Goal: Find specific page/section: Find specific page/section

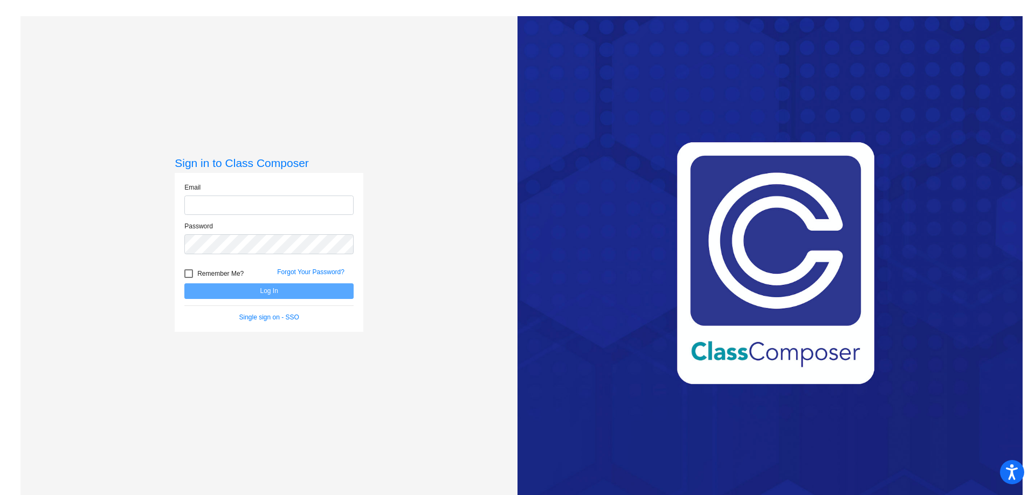
type input "[EMAIL_ADDRESS][DOMAIN_NAME]"
click at [320, 296] on button "Log In" at bounding box center [268, 291] width 169 height 16
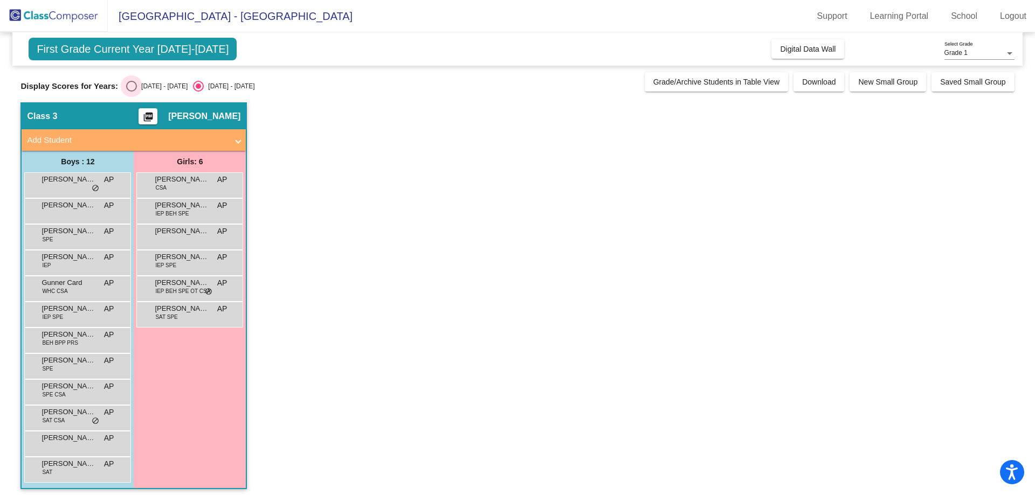
click at [133, 89] on div "Select an option" at bounding box center [131, 86] width 11 height 11
click at [131, 92] on input "[DATE] - [DATE]" at bounding box center [131, 92] width 1 height 1
radio input "true"
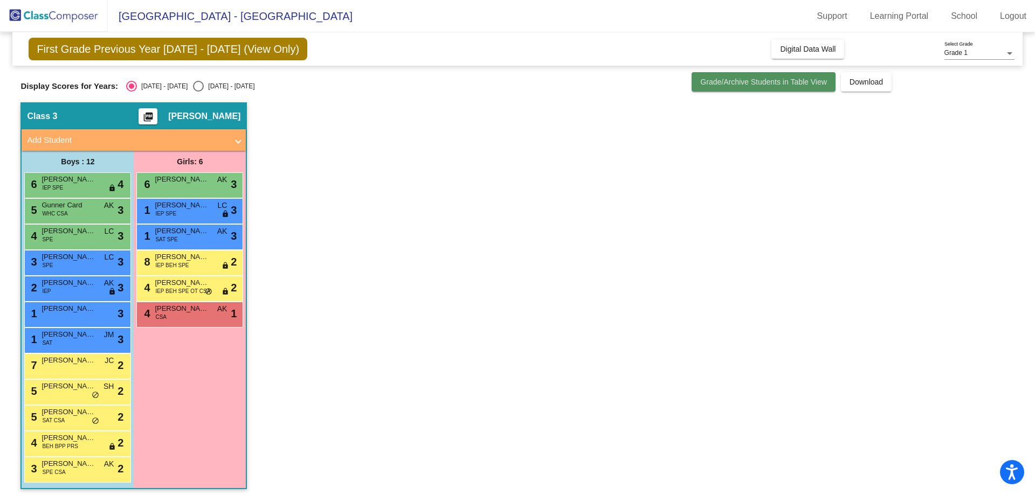
click at [743, 86] on span "Grade/Archive Students in Table View" at bounding box center [763, 82] width 127 height 9
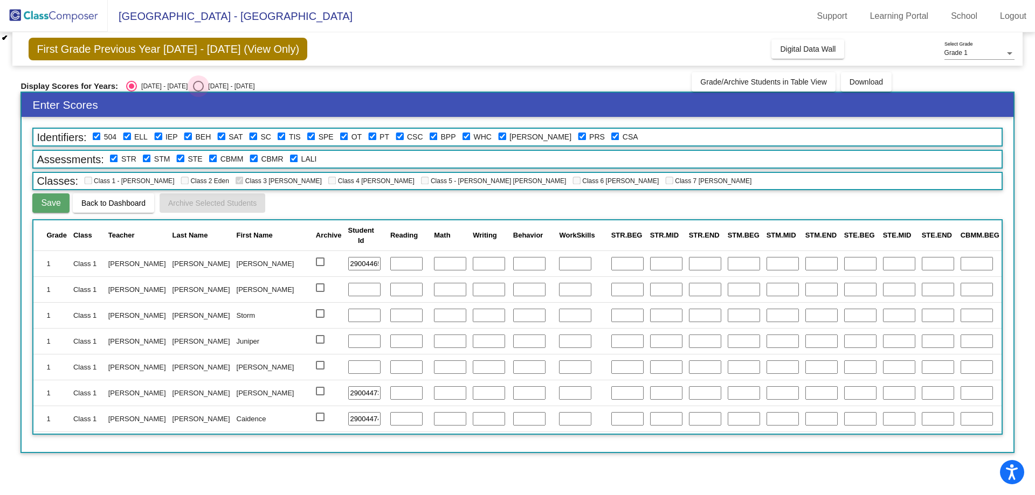
click at [193, 82] on div "Select an option" at bounding box center [198, 86] width 11 height 11
click at [198, 92] on input "[DATE] - [DATE]" at bounding box center [198, 92] width 1 height 1
radio input "true"
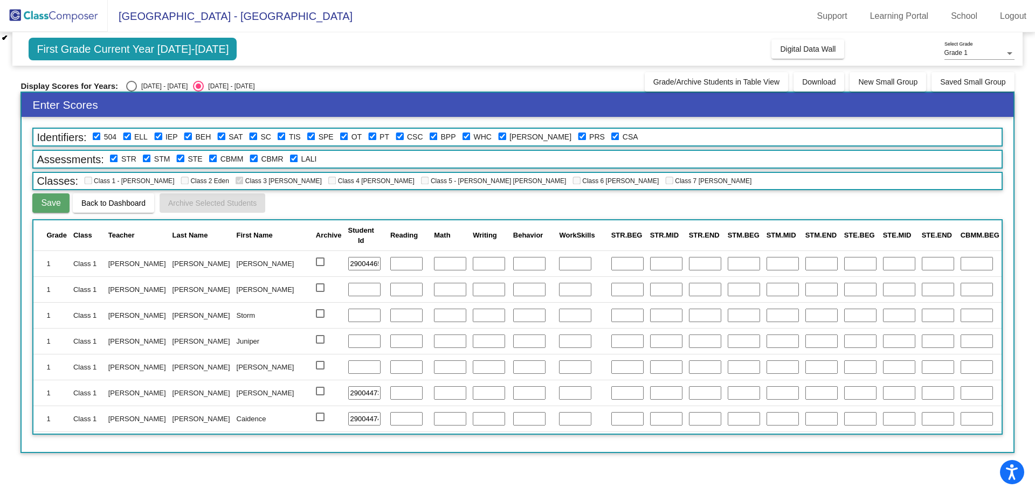
click at [167, 44] on span "First Grade Current Year [DATE]-[DATE]" at bounding box center [133, 49] width 208 height 23
drag, startPoint x: 270, startPoint y: 16, endPoint x: 278, endPoint y: 15, distance: 8.1
click at [270, 16] on span "[GEOGRAPHIC_DATA] - [GEOGRAPHIC_DATA]" at bounding box center [230, 16] width 245 height 17
click at [786, 54] on button "Digital Data Wall" at bounding box center [807, 48] width 73 height 19
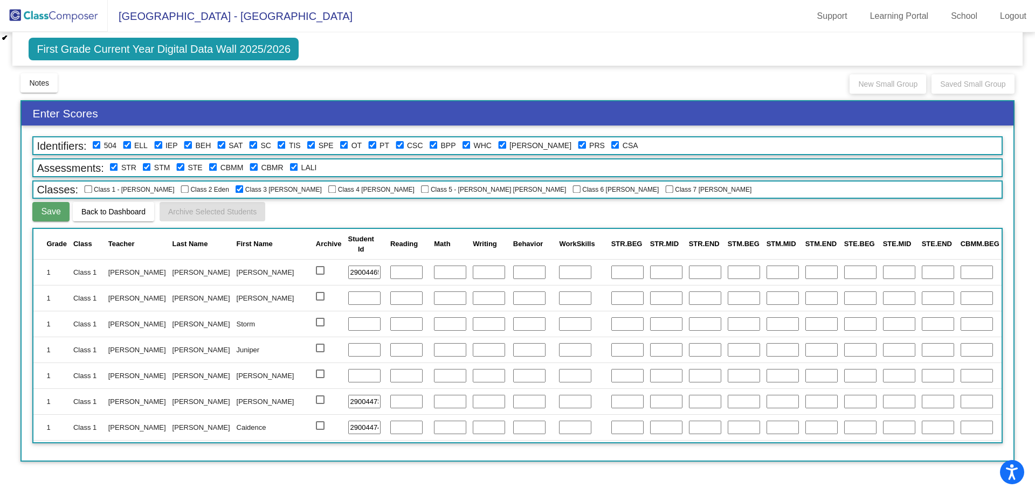
drag, startPoint x: 156, startPoint y: 17, endPoint x: 51, endPoint y: 15, distance: 105.6
click at [150, 17] on span "[GEOGRAPHIC_DATA] - [GEOGRAPHIC_DATA]" at bounding box center [230, 16] width 245 height 17
click at [51, 18] on img at bounding box center [54, 16] width 108 height 32
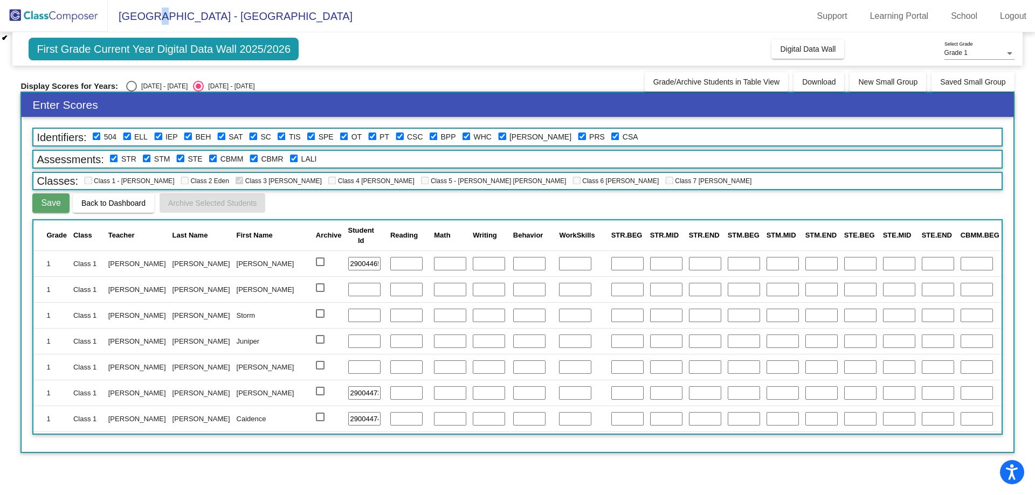
click at [51, 18] on img at bounding box center [54, 16] width 108 height 32
click at [132, 87] on div "Select an option" at bounding box center [131, 86] width 11 height 11
click at [131, 92] on input "[DATE] - [DATE]" at bounding box center [131, 92] width 1 height 1
radio input "true"
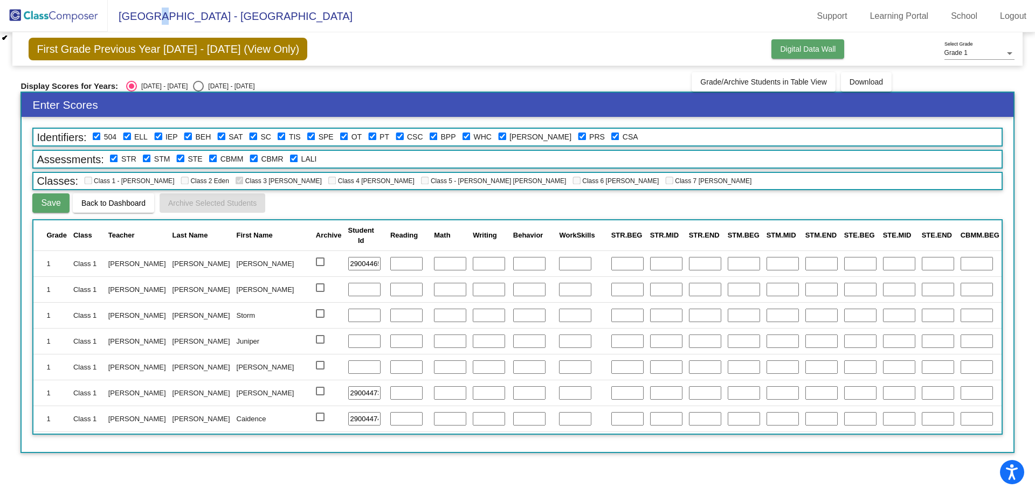
click at [829, 49] on span "Digital Data Wall" at bounding box center [808, 49] width 56 height 9
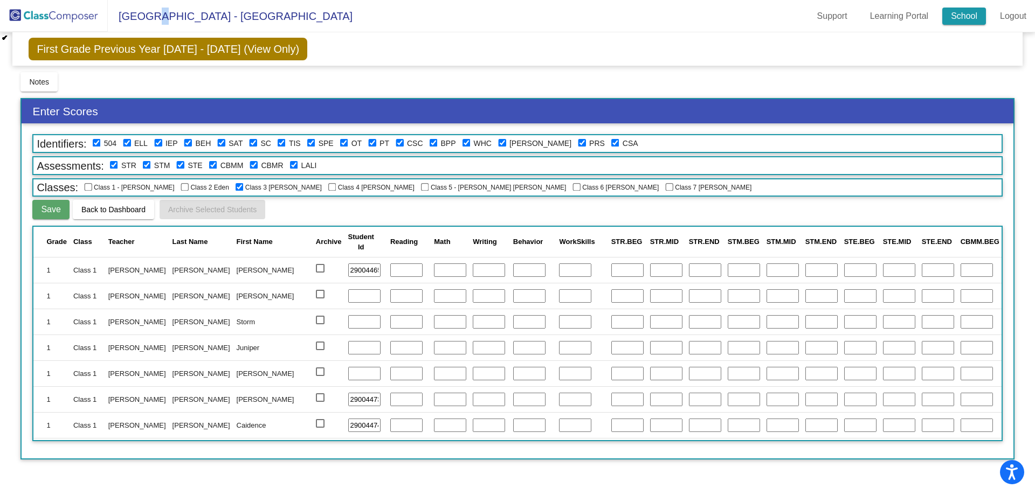
click at [978, 15] on link "School" at bounding box center [964, 16] width 44 height 17
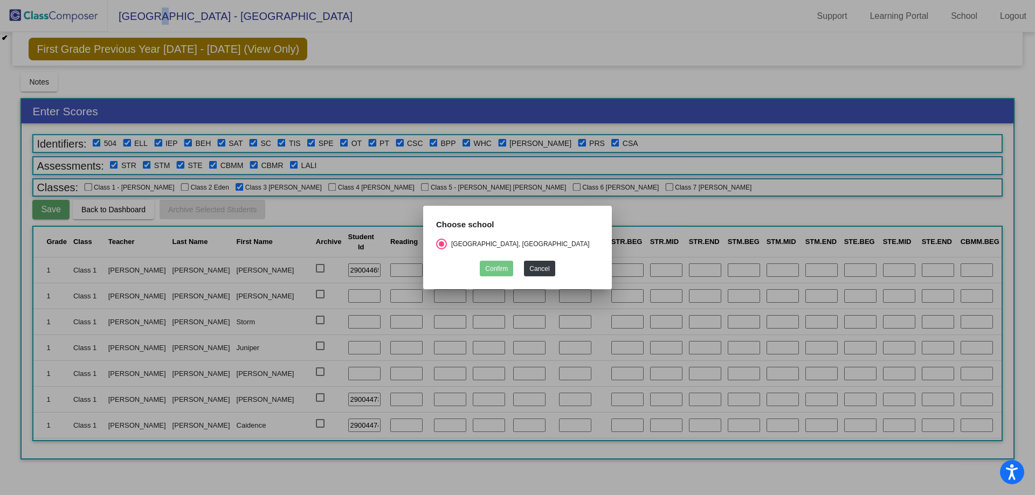
click at [463, 61] on div at bounding box center [517, 247] width 1035 height 495
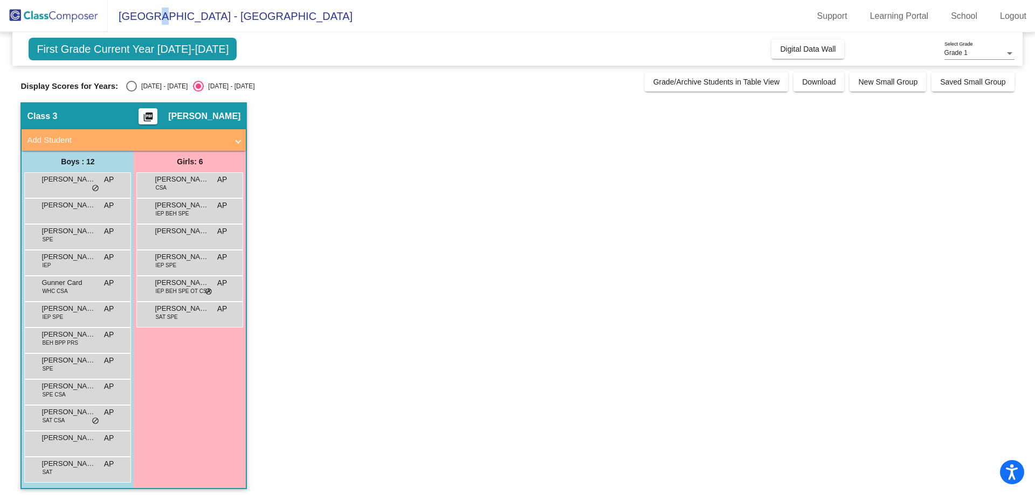
click at [181, 57] on span "First Grade Current Year [DATE]-[DATE]" at bounding box center [133, 49] width 208 height 23
click at [184, 52] on span "First Grade Current Year [DATE]-[DATE]" at bounding box center [133, 49] width 208 height 23
click at [114, 50] on span "First Grade Current Year [DATE]-[DATE]" at bounding box center [133, 49] width 208 height 23
click at [126, 88] on div "Select an option" at bounding box center [131, 86] width 11 height 11
click at [131, 92] on input "[DATE] - [DATE]" at bounding box center [131, 92] width 1 height 1
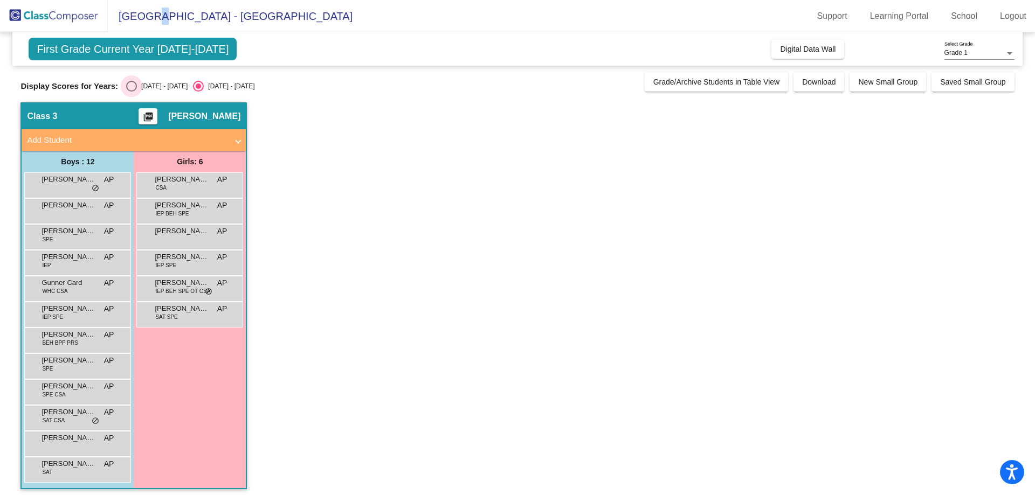
radio input "true"
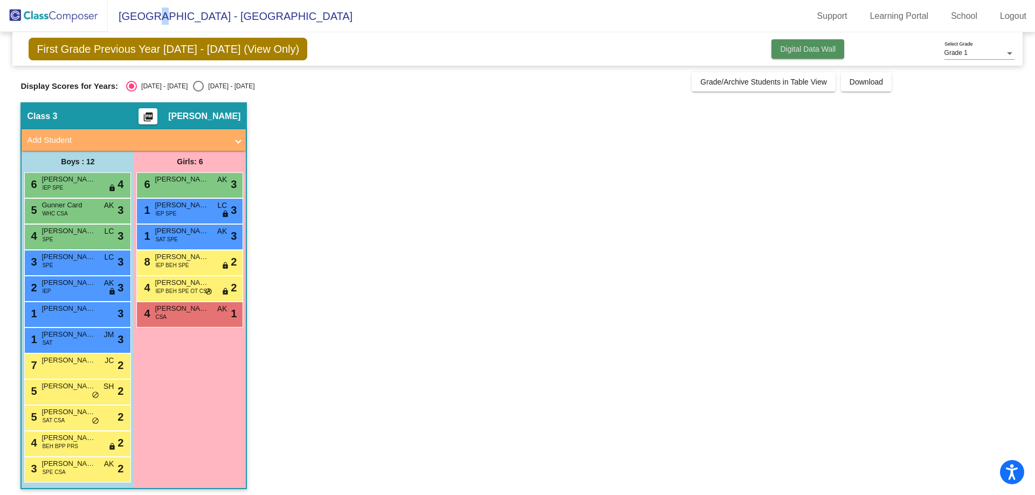
click at [833, 45] on button "Digital Data Wall" at bounding box center [807, 48] width 73 height 19
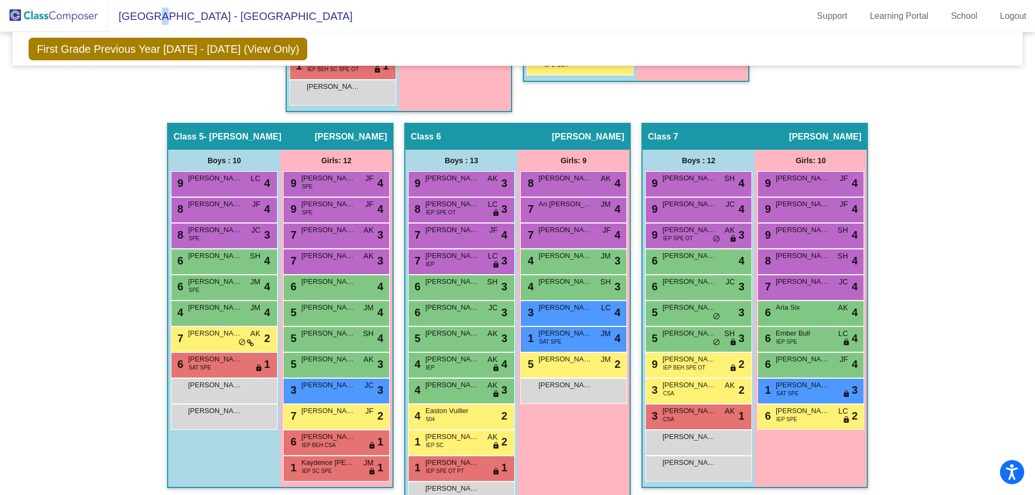
scroll to position [647, 0]
